Goal: Check status: Check status

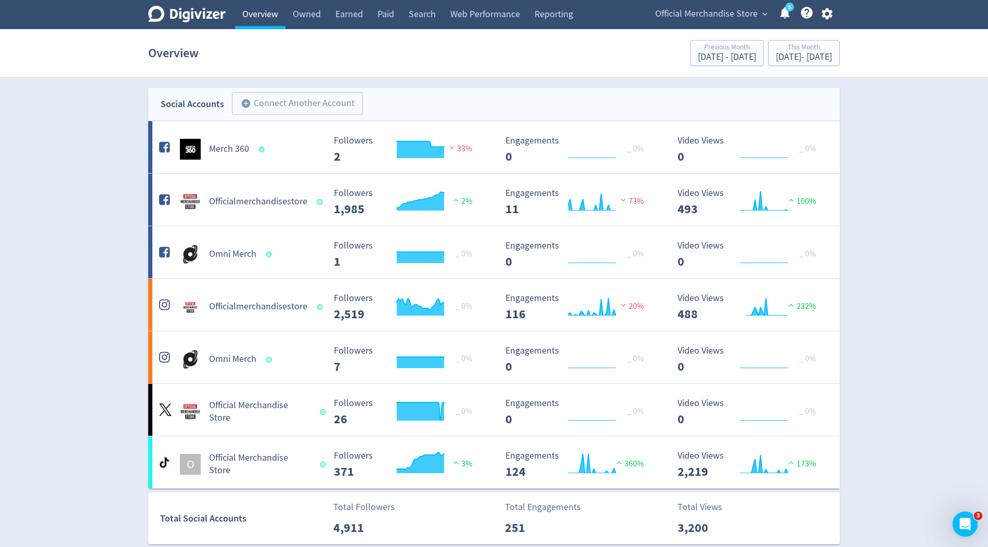
click at [266, 11] on link "Overview" at bounding box center [260, 14] width 50 height 29
click at [259, 24] on link "Overview" at bounding box center [260, 14] width 50 height 29
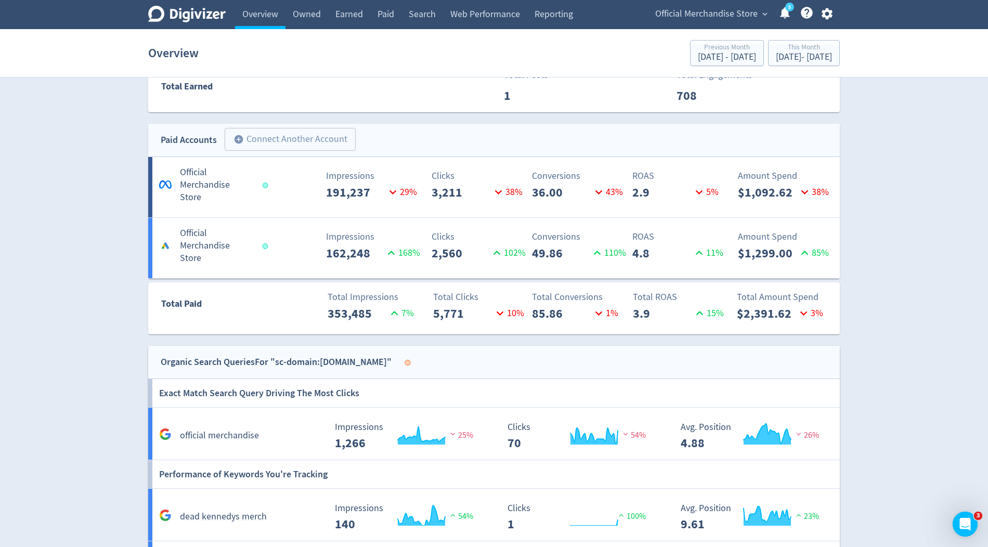
scroll to position [1061, 0]
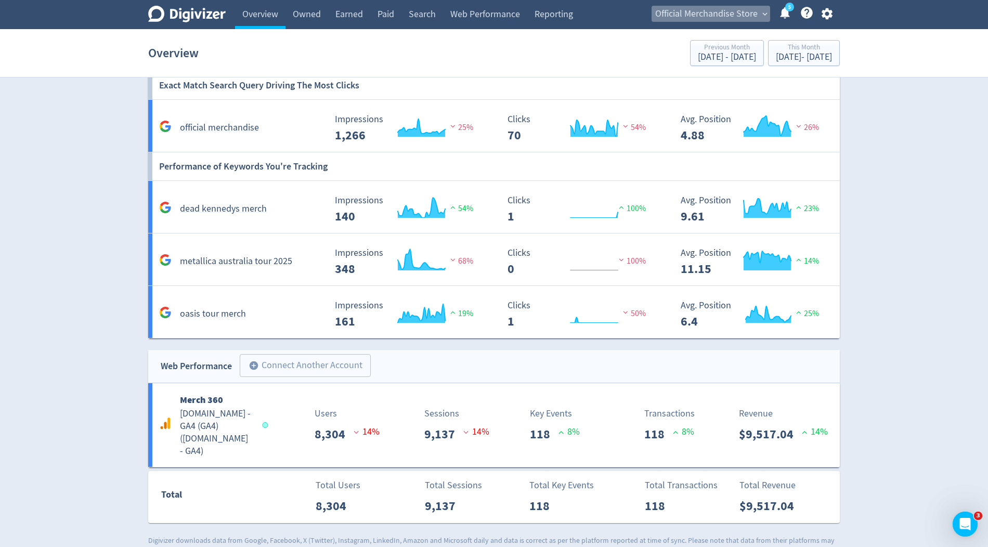
click at [738, 12] on span "Official Merchandise Store" at bounding box center [706, 14] width 102 height 17
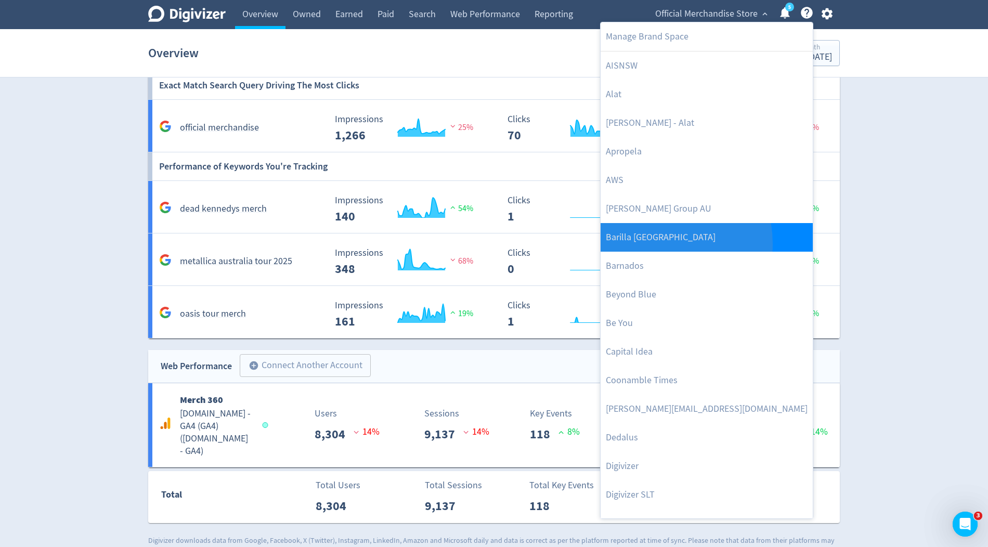
click at [650, 243] on link "Barilla [GEOGRAPHIC_DATA]" at bounding box center [707, 237] width 212 height 29
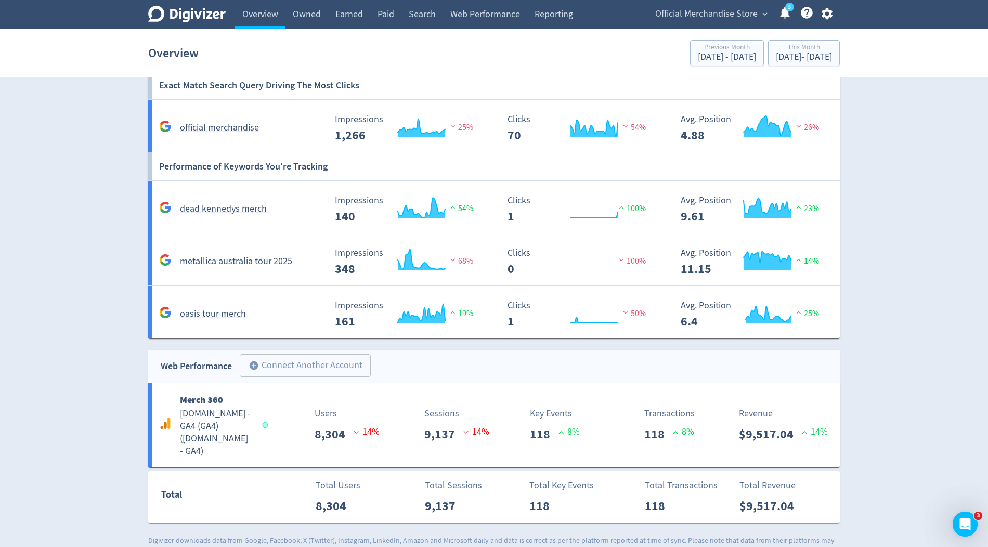
scroll to position [0, 0]
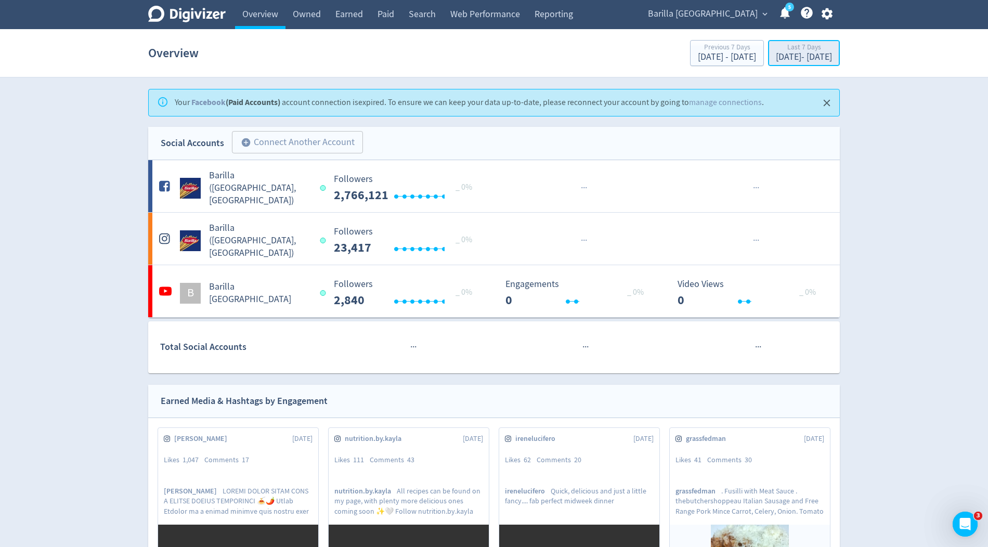
click at [776, 60] on div "[DATE] - [DATE]" at bounding box center [804, 57] width 56 height 9
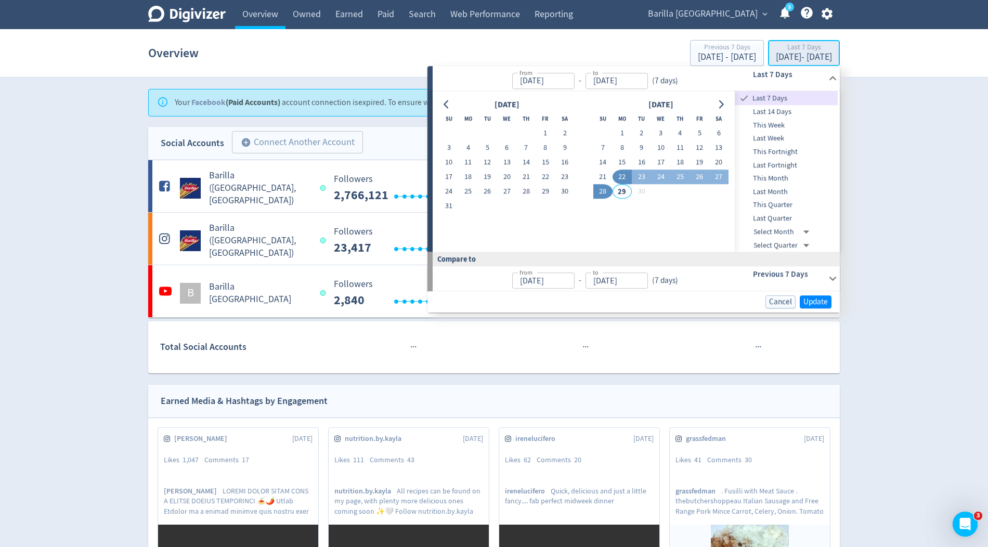
type input "[DATE]"
click at [549, 135] on button "1" at bounding box center [545, 133] width 19 height 15
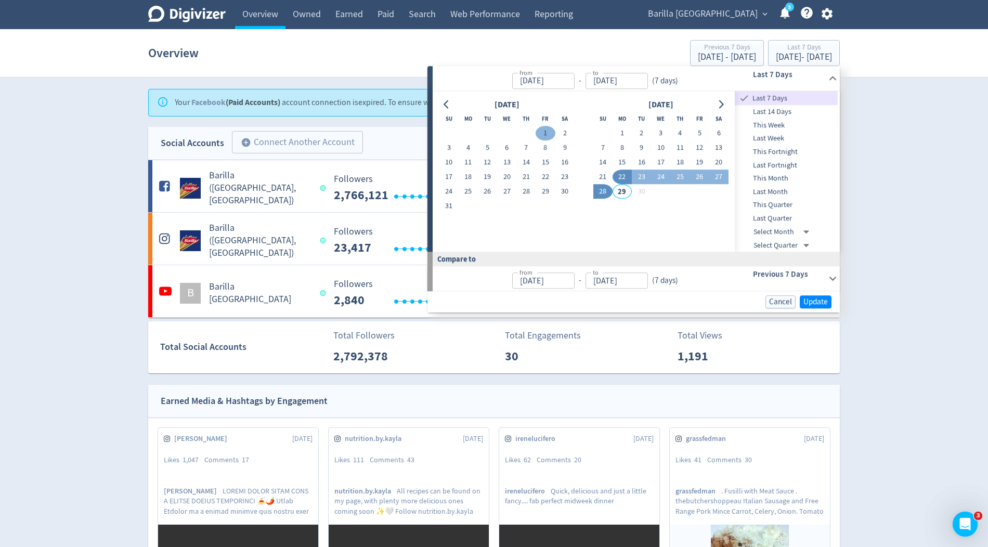
type input "[DATE]"
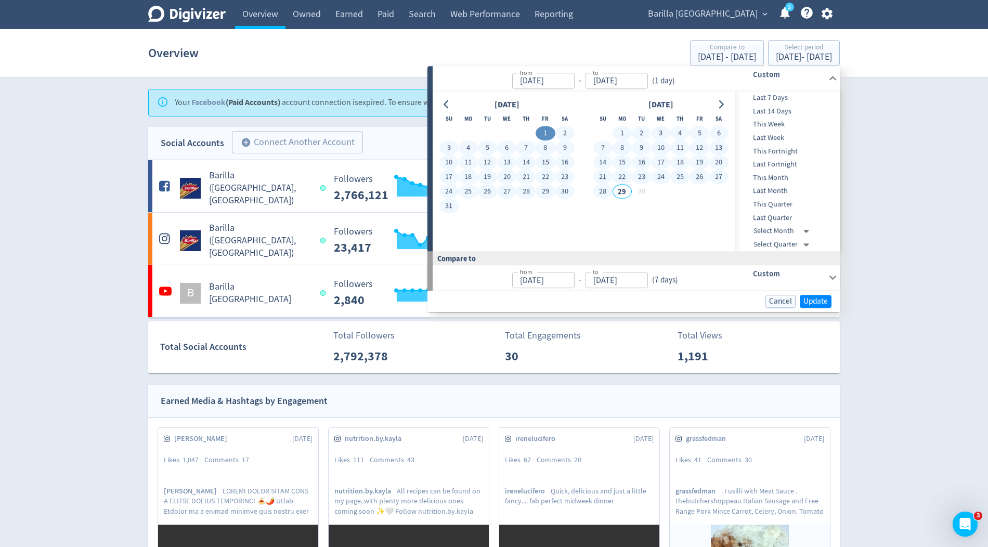
click at [606, 194] on button "28" at bounding box center [603, 192] width 19 height 15
type input "[DATE]"
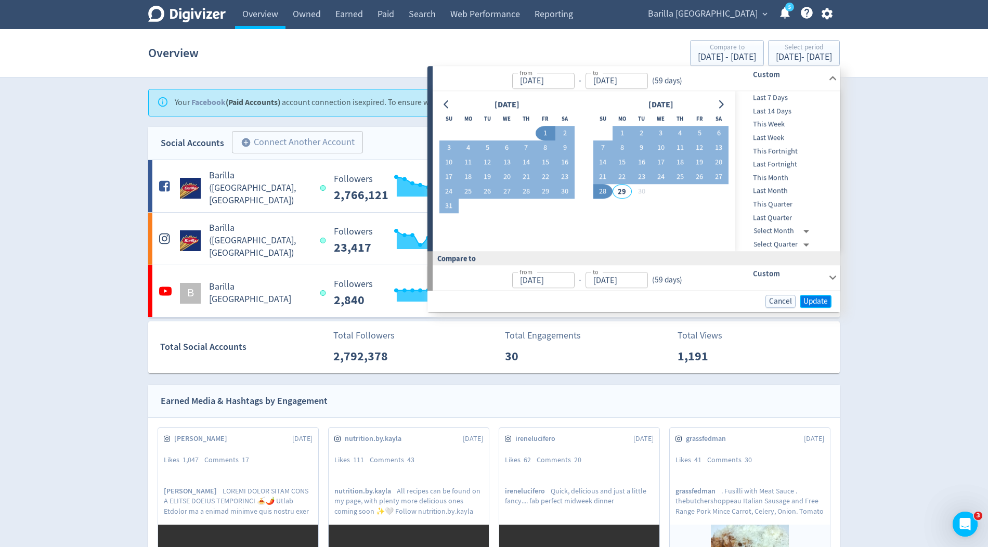
click at [829, 301] on button "Update" at bounding box center [816, 301] width 32 height 13
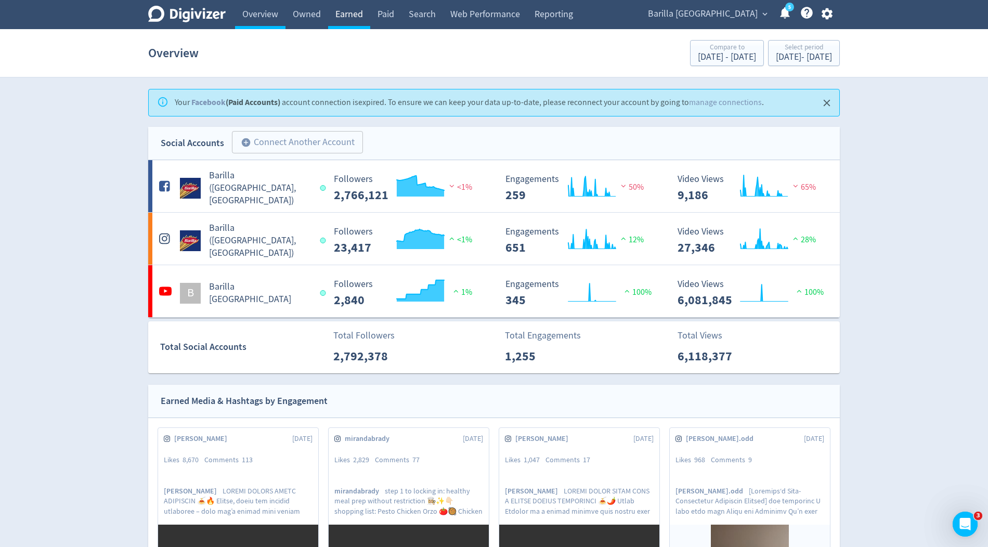
click at [349, 16] on link "Earned" at bounding box center [349, 14] width 42 height 29
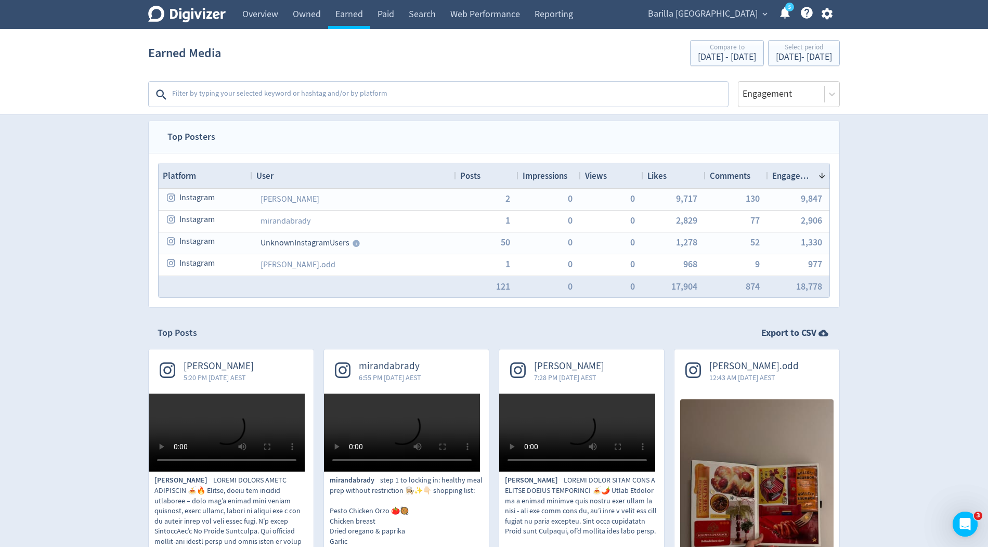
scroll to position [6, 0]
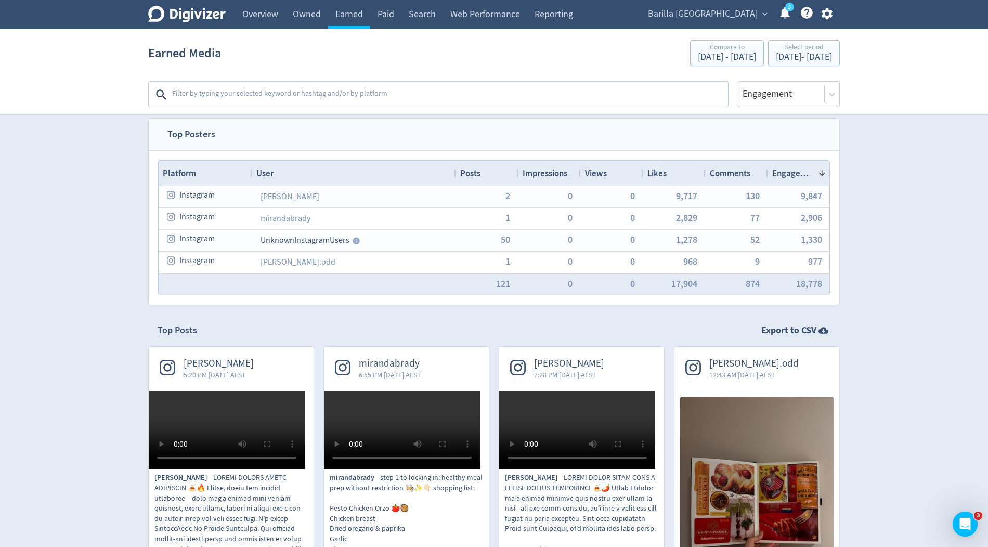
click at [321, 95] on textarea at bounding box center [449, 94] width 556 height 21
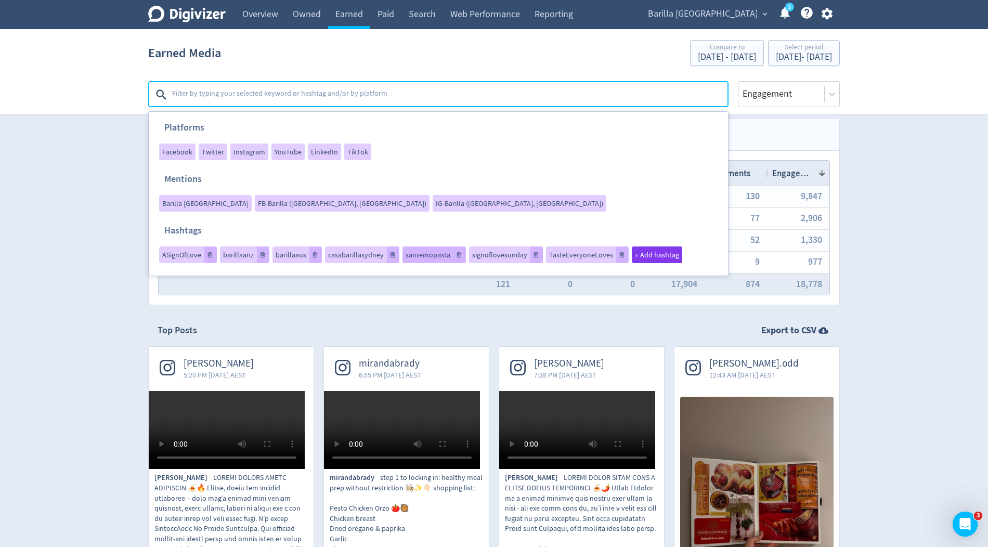
click at [419, 251] on span "sanremopasta" at bounding box center [428, 254] width 45 height 7
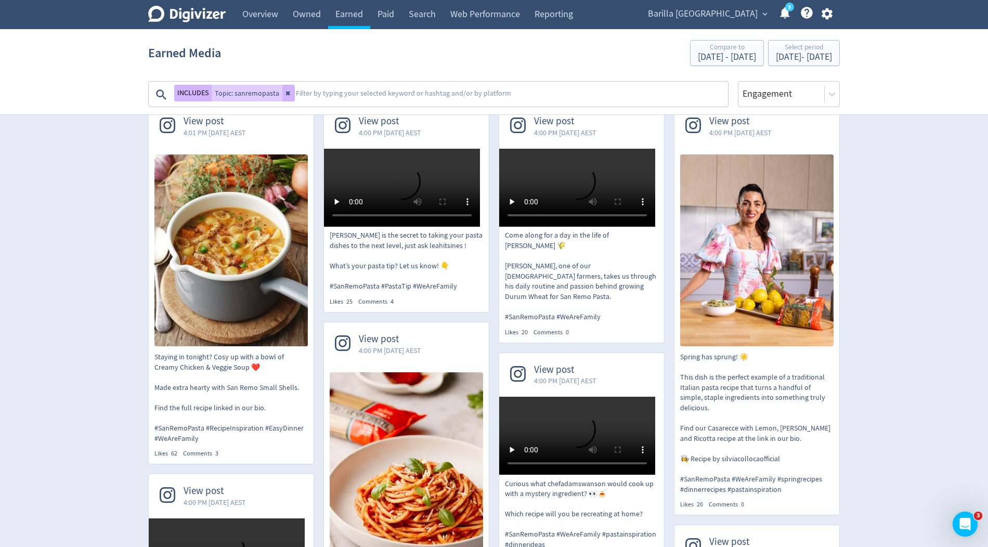
scroll to position [247, 0]
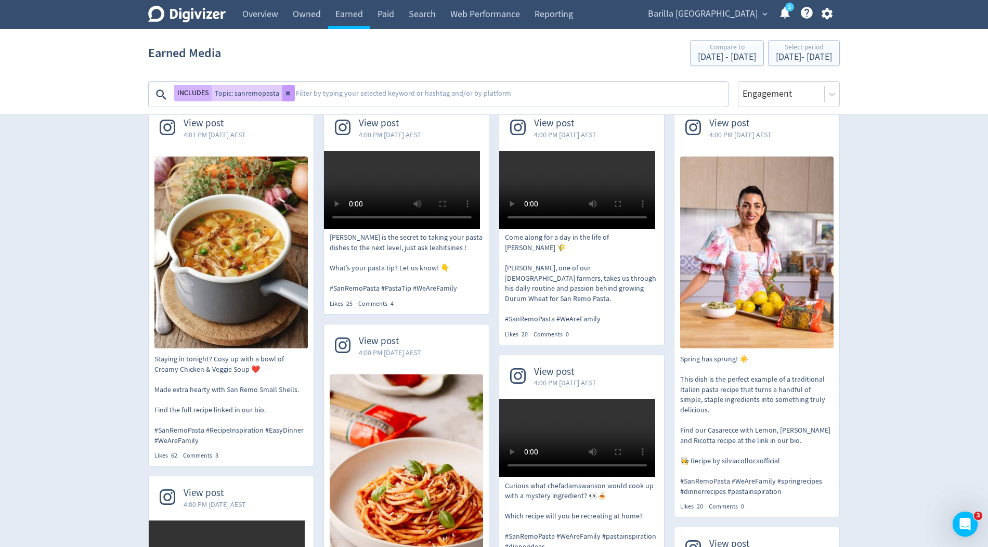
click at [286, 92] on icon at bounding box center [288, 94] width 4 height 4
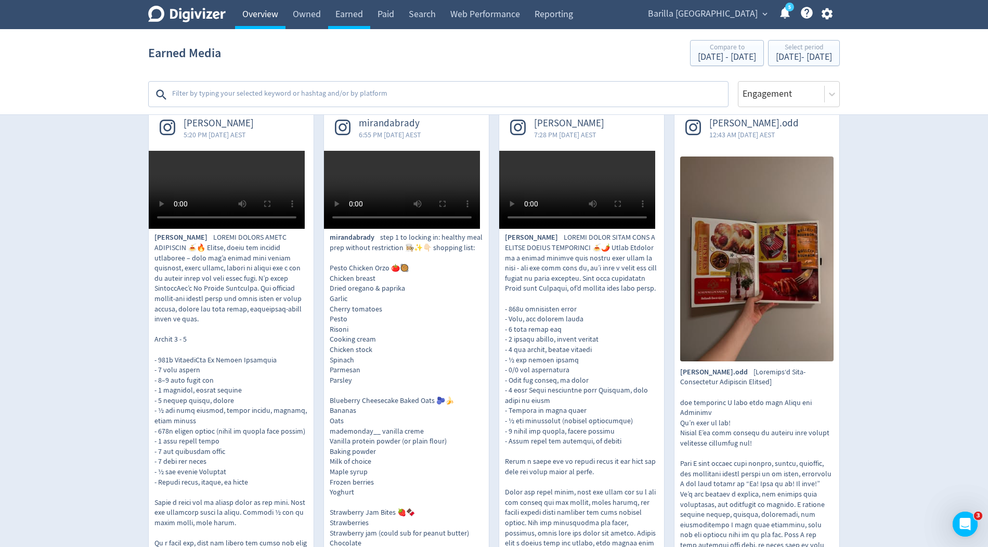
click at [268, 13] on link "Overview" at bounding box center [260, 14] width 50 height 29
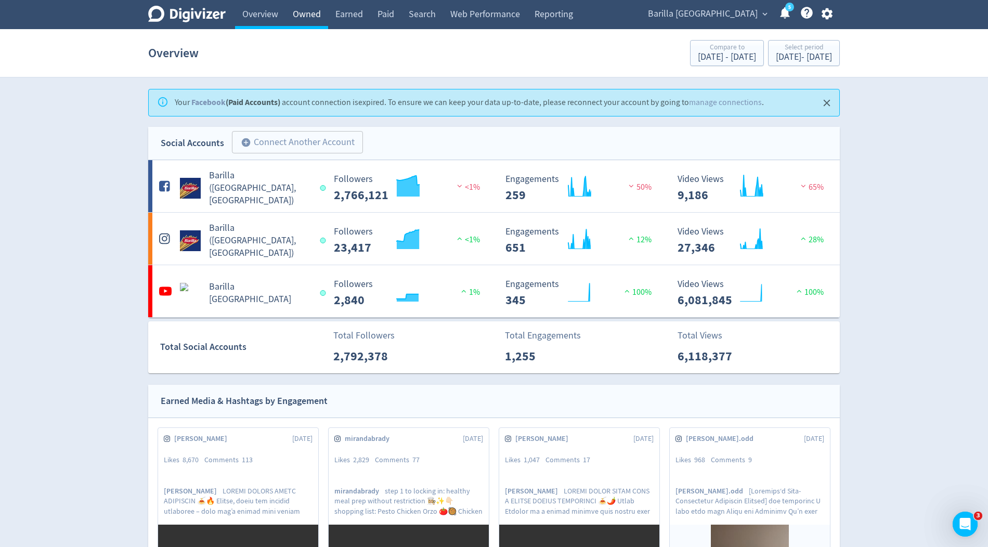
click at [314, 16] on link "Owned" at bounding box center [307, 14] width 43 height 29
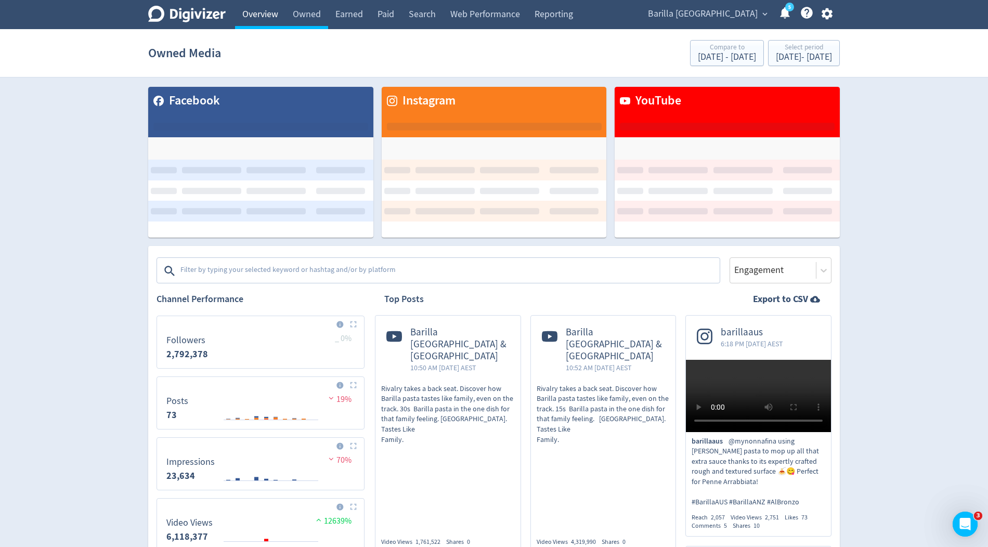
click at [259, 15] on link "Overview" at bounding box center [260, 14] width 50 height 29
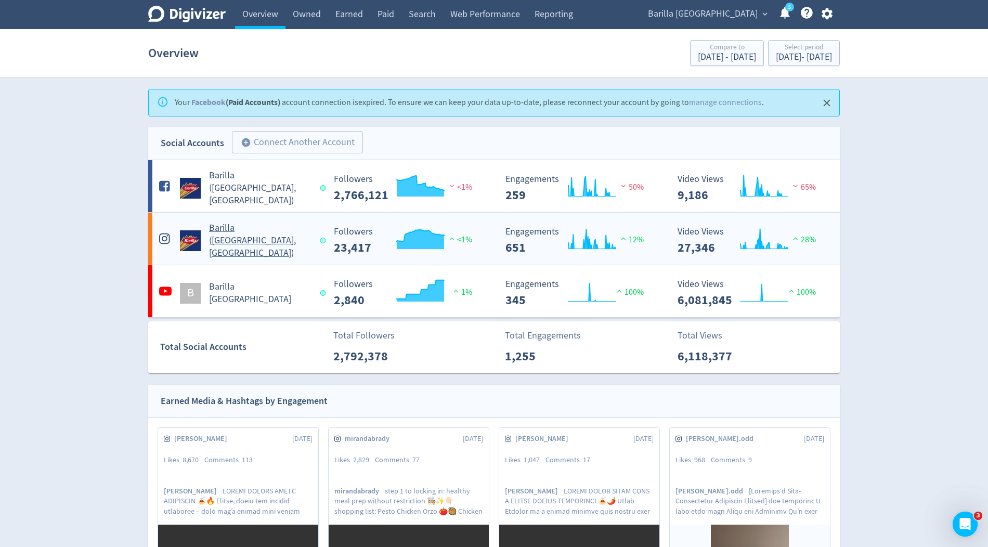
click at [232, 244] on h5 "Barilla ([GEOGRAPHIC_DATA], [GEOGRAPHIC_DATA])" at bounding box center [259, 240] width 101 height 37
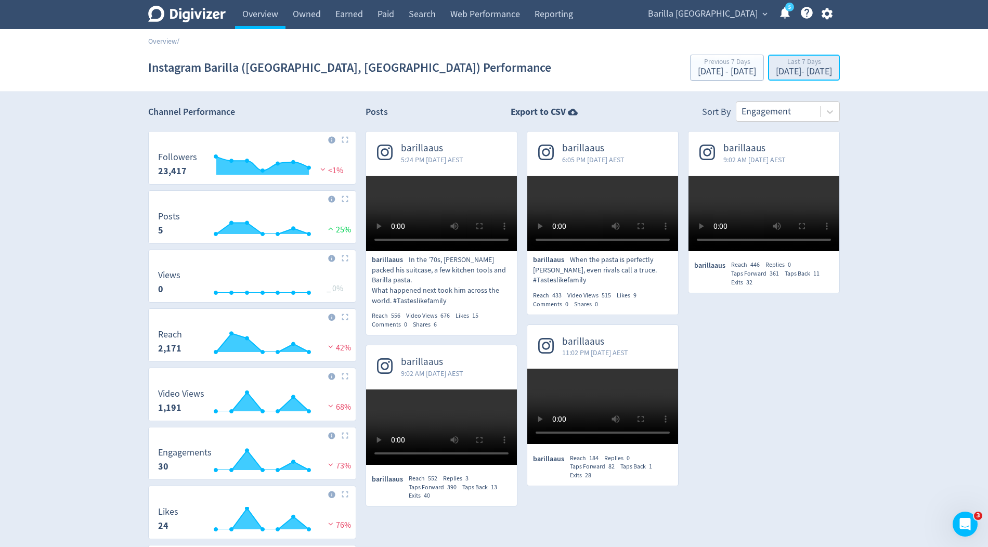
click at [776, 69] on div "[DATE] - [DATE]" at bounding box center [804, 71] width 56 height 9
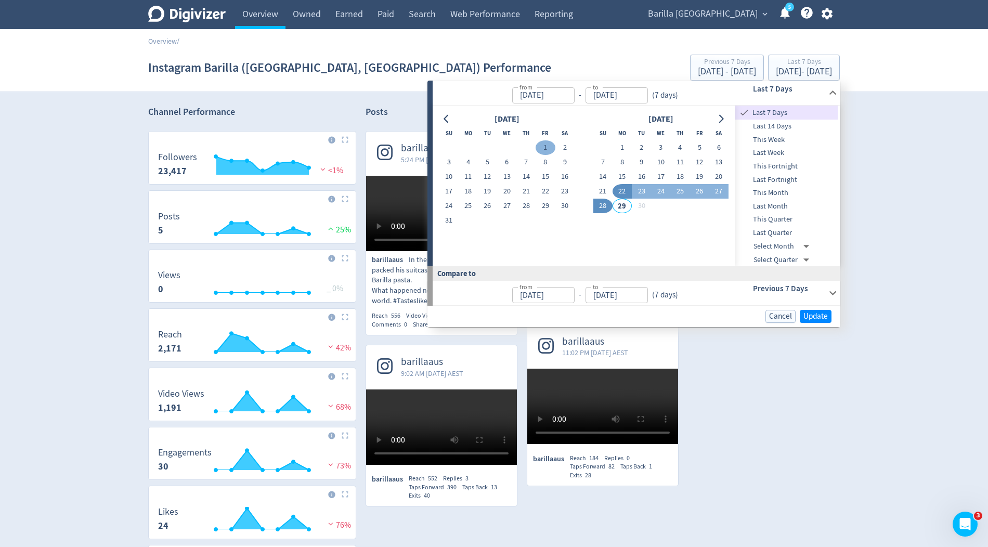
click at [552, 142] on button "1" at bounding box center [545, 147] width 19 height 15
type input "[DATE]"
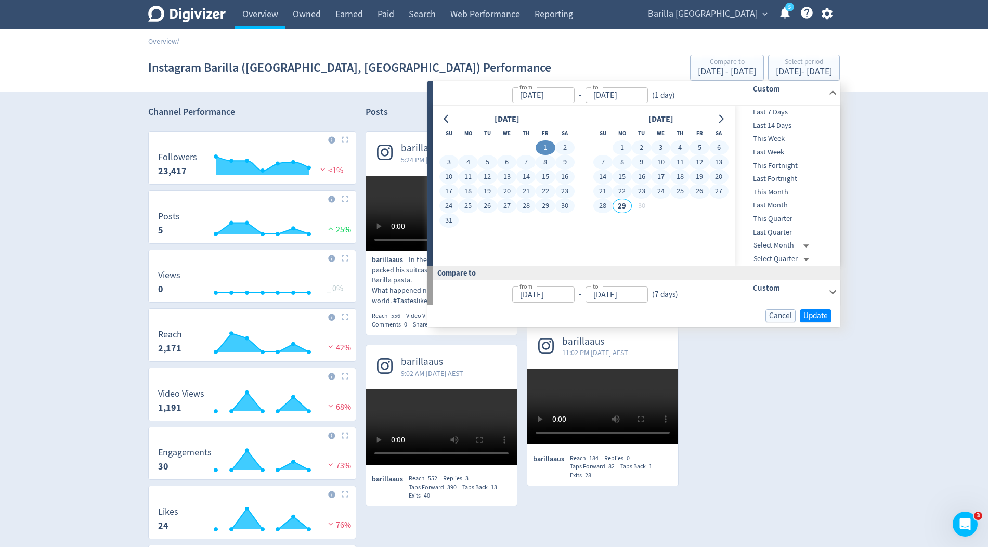
click at [602, 204] on button "28" at bounding box center [603, 206] width 19 height 15
type input "[DATE]"
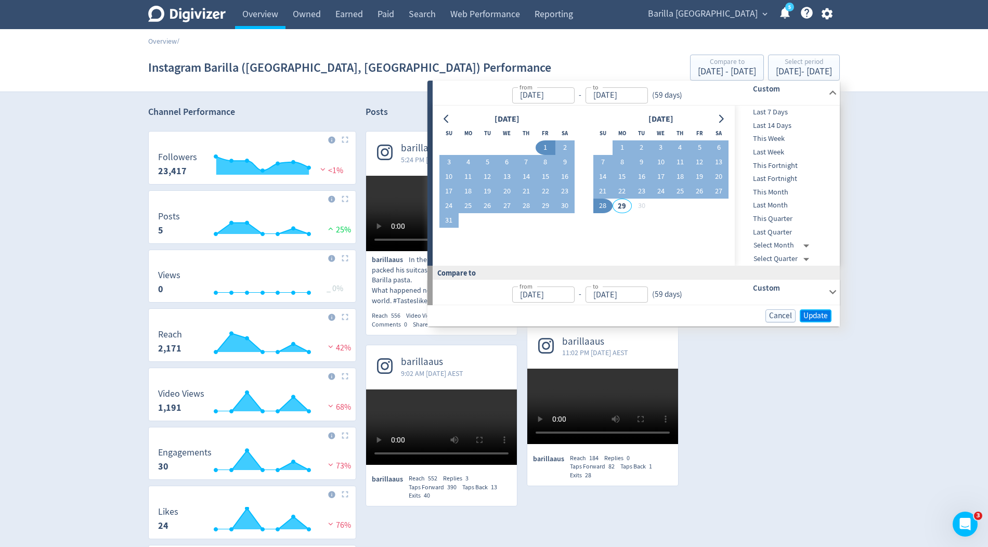
click at [819, 313] on span "Update" at bounding box center [816, 316] width 24 height 8
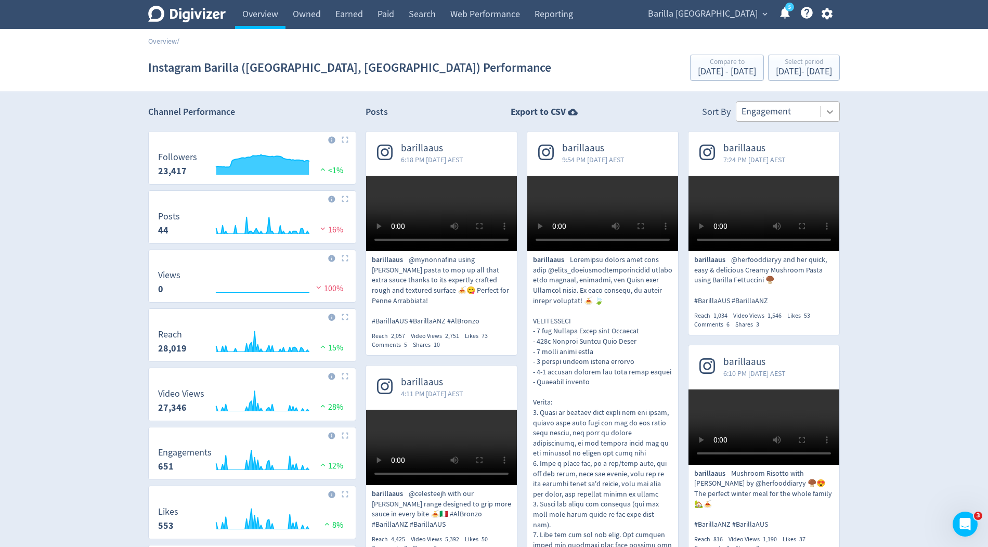
click at [827, 113] on icon at bounding box center [830, 112] width 10 height 10
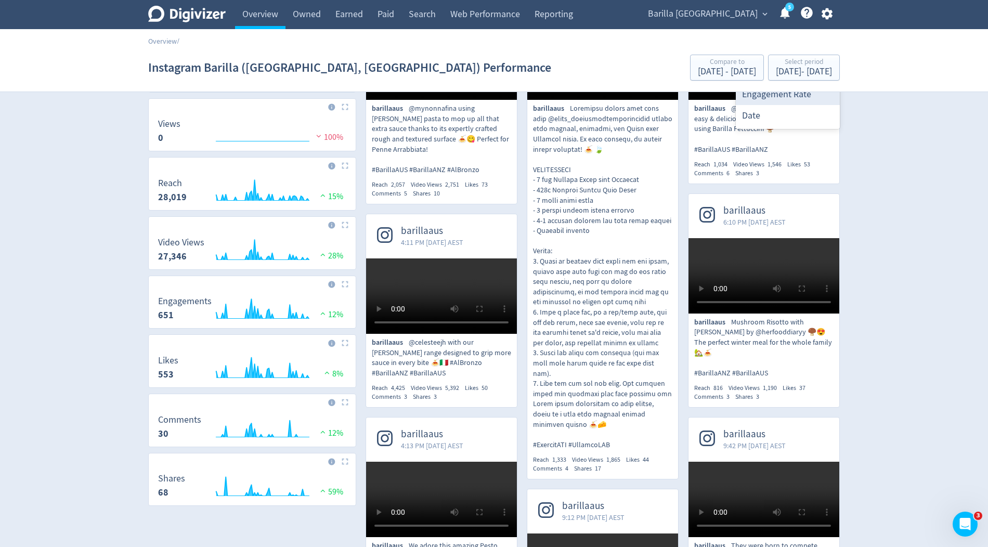
scroll to position [153, 0]
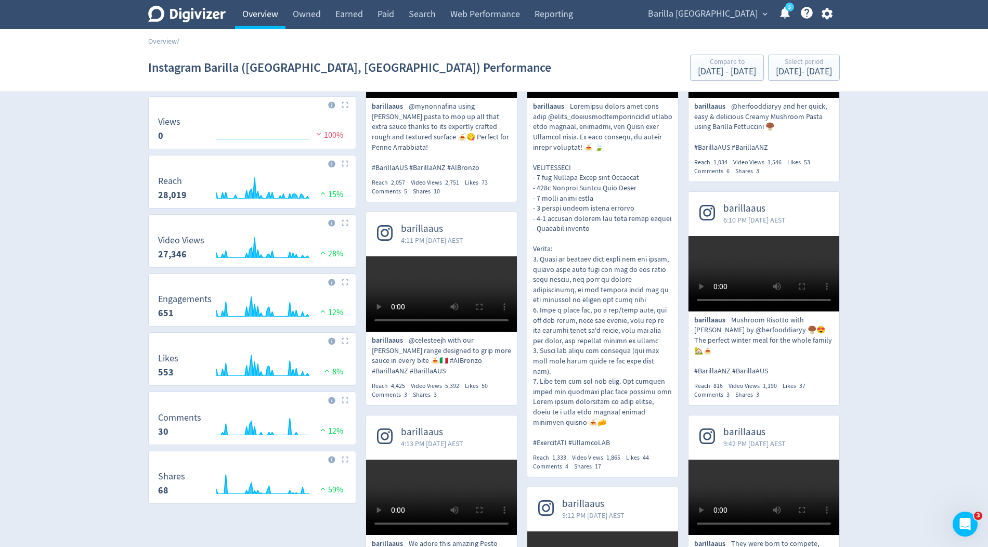
click at [261, 24] on link "Overview" at bounding box center [260, 14] width 50 height 29
